Goal: Task Accomplishment & Management: Complete application form

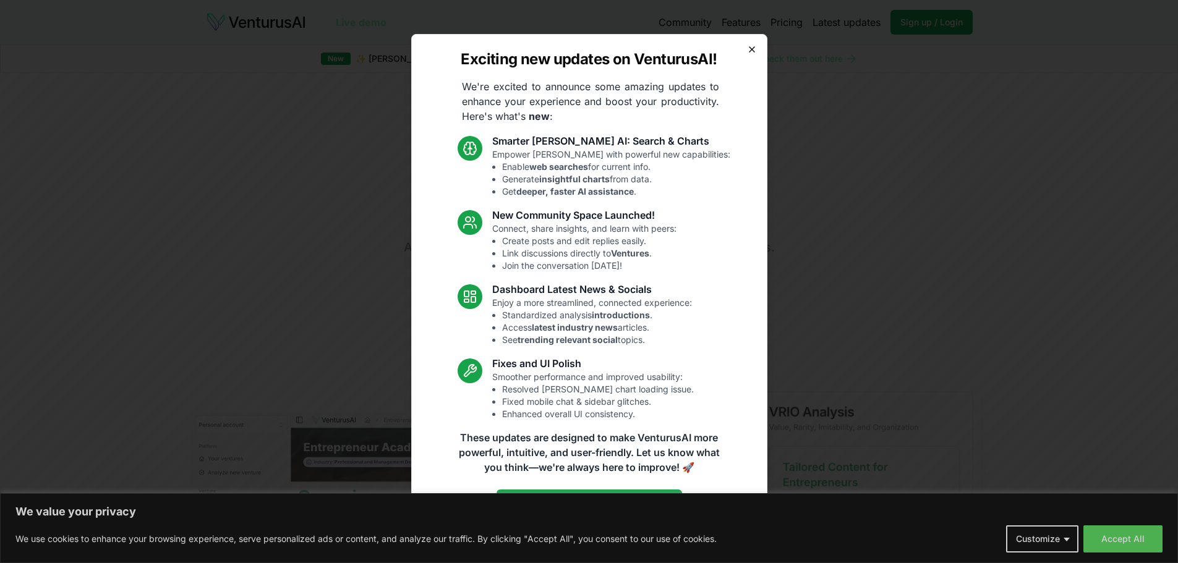
click at [753, 48] on icon "button" at bounding box center [751, 49] width 5 height 5
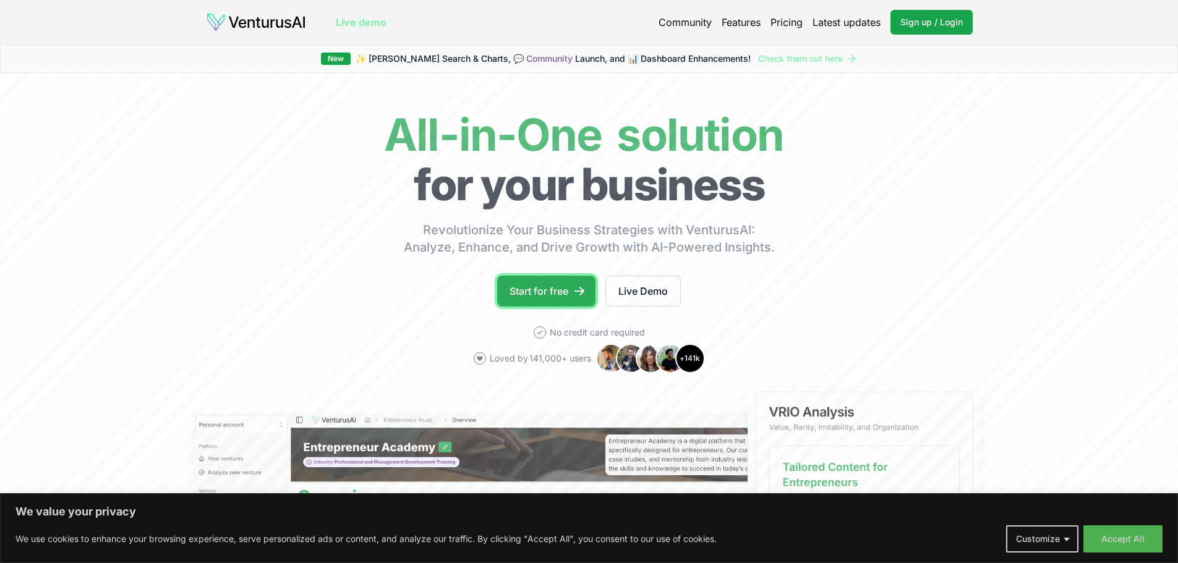
click at [571, 287] on link "Start for free" at bounding box center [546, 291] width 98 height 31
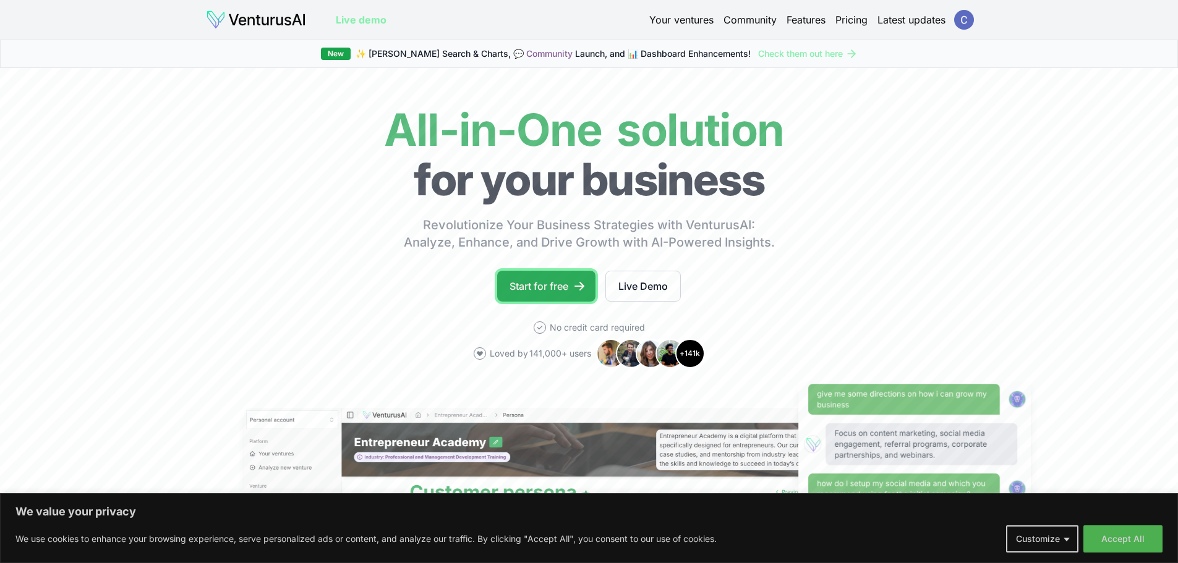
click at [558, 278] on link "Start for free" at bounding box center [546, 286] width 98 height 31
